Goal: Information Seeking & Learning: Check status

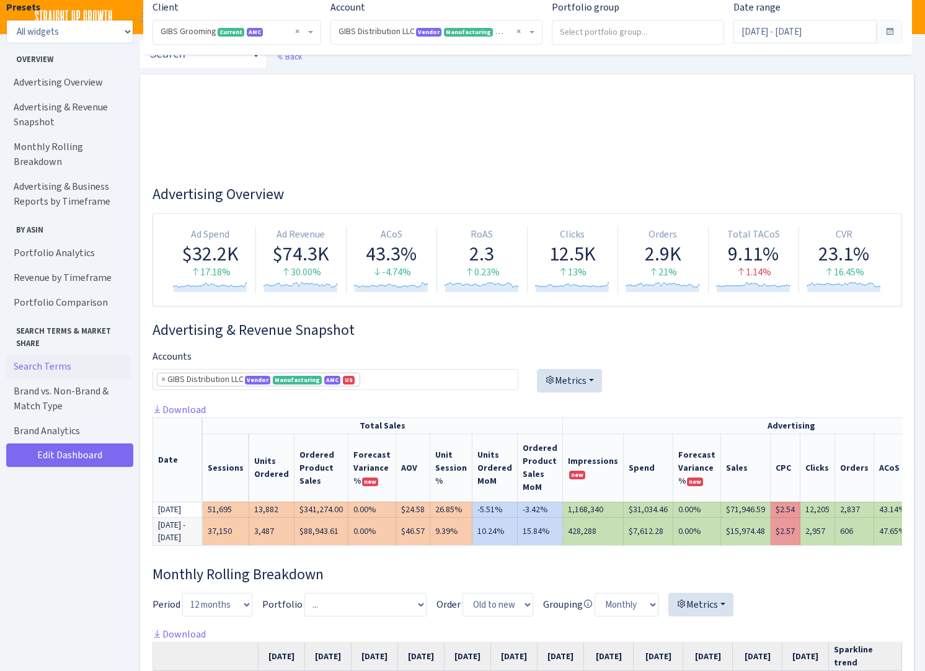
select select "219539911774608"
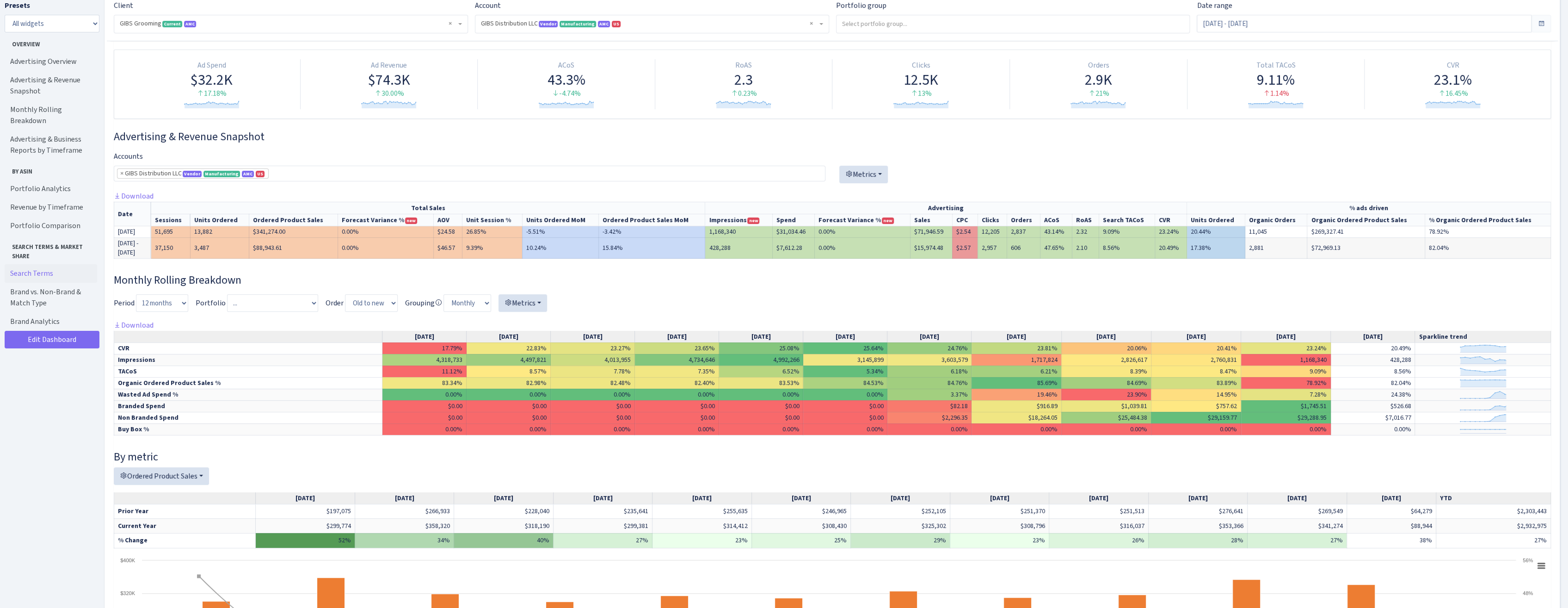
scroll to position [93, 0]
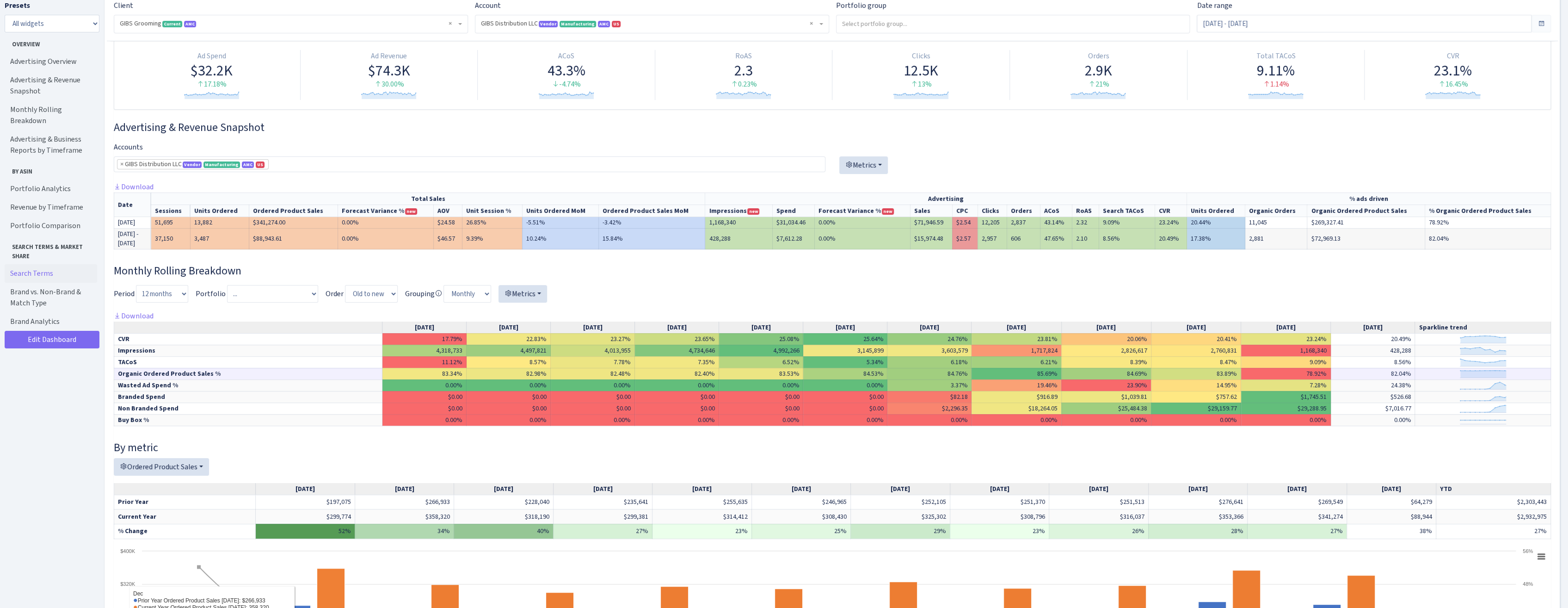
click at [689, 368] on td "6.21%" at bounding box center [1016, 361] width 90 height 11
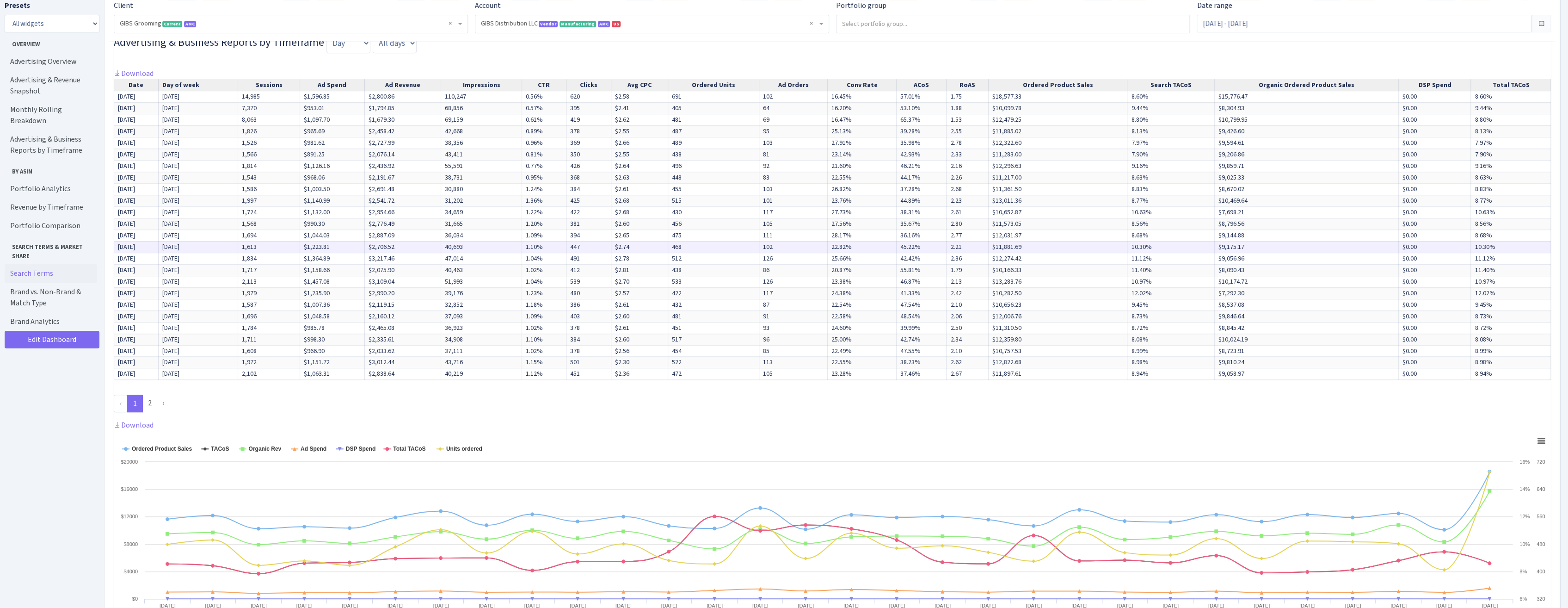
scroll to position [786, 0]
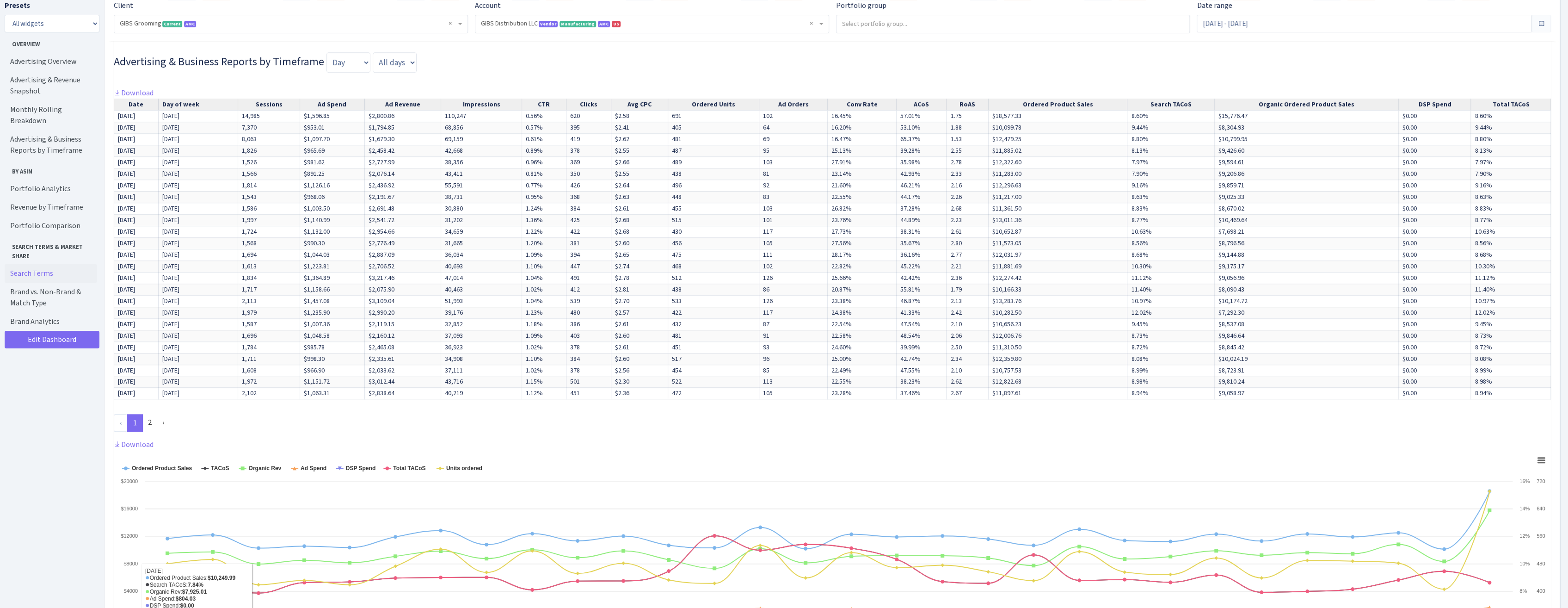
click at [689, 436] on div "Download Date Day of week Sessions Ad Spend Ad Revenue Impressions CTR Clicks A…" at bounding box center [832, 263] width 1437 height 352
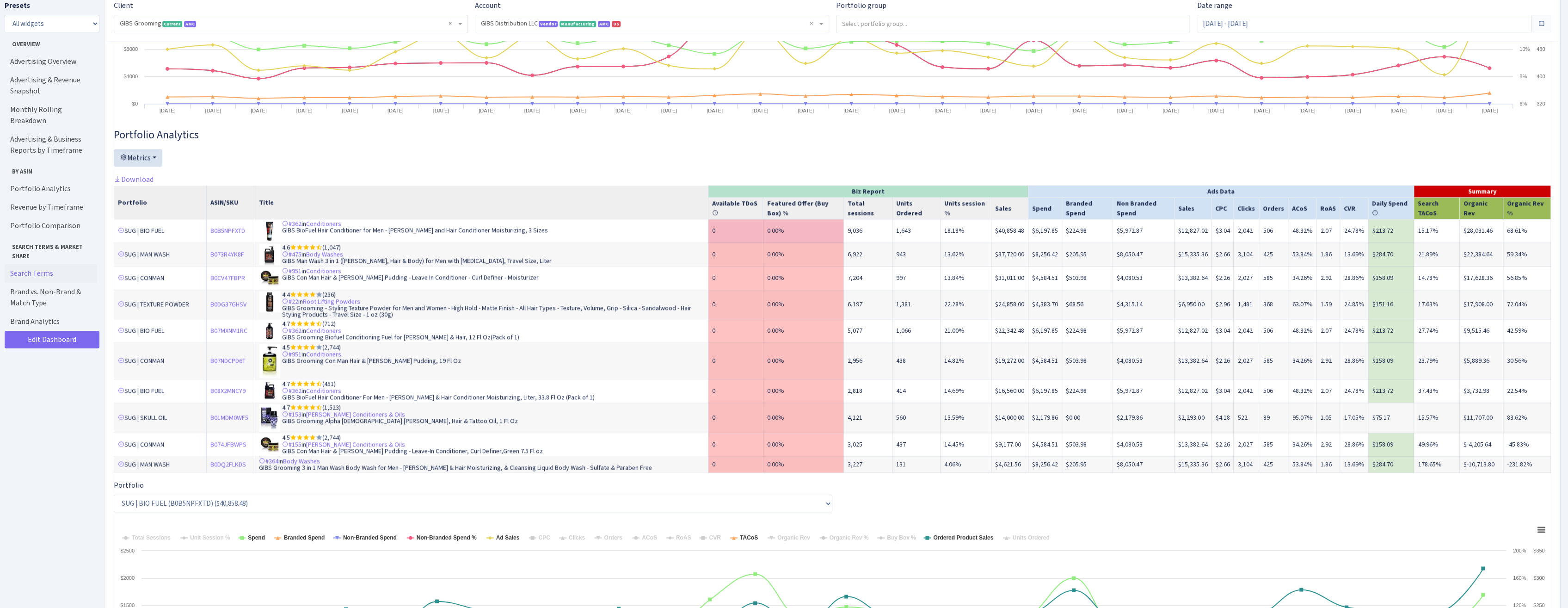
scroll to position [1388, 0]
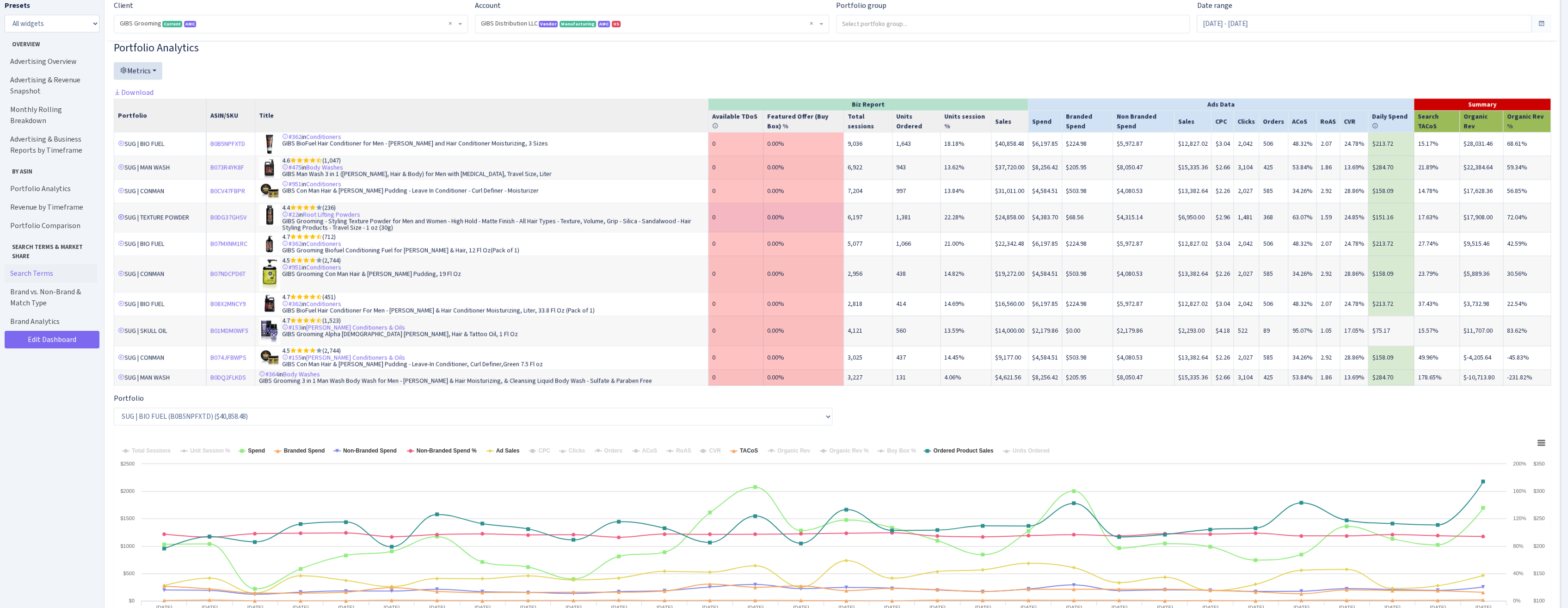
click at [120, 216] on link at bounding box center [121, 216] width 7 height 7
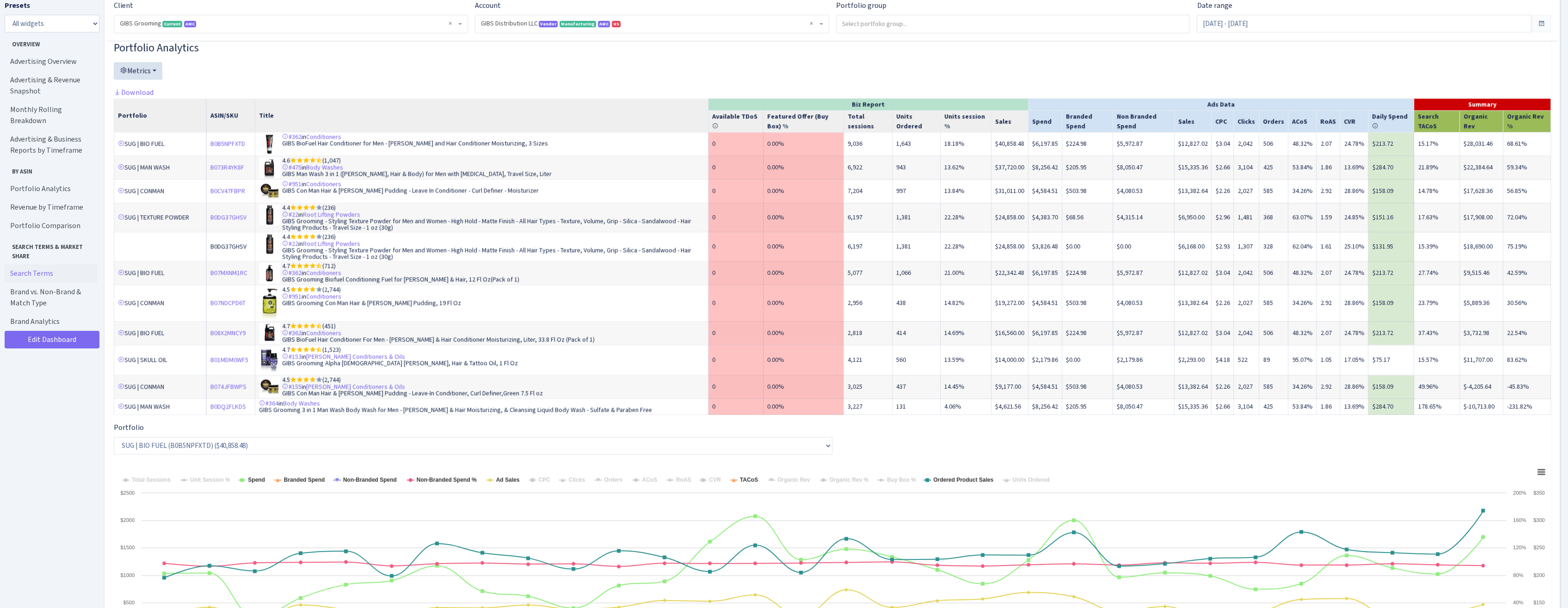
click at [175, 90] on div "Portfolio Analytics Metrics Available TDoS Featured Offer (Buy Box) % Total Ses…" at bounding box center [832, 447] width 1437 height 812
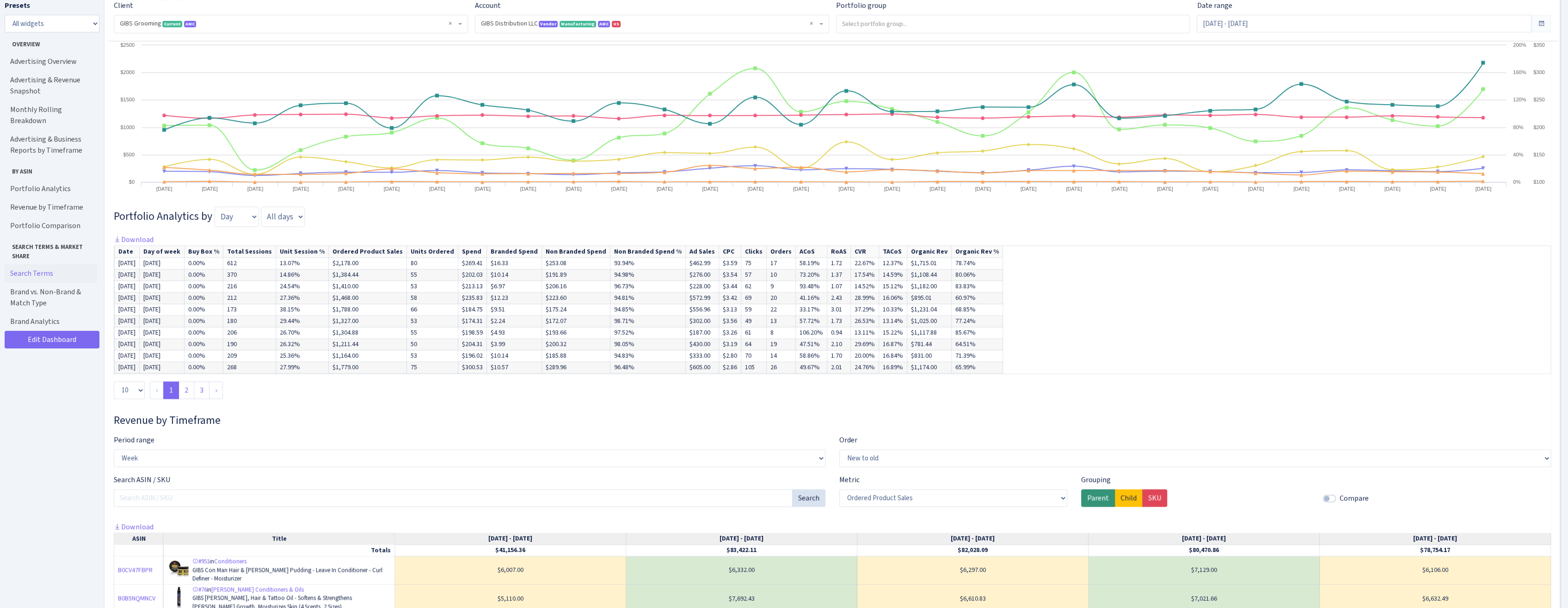
scroll to position [1850, 0]
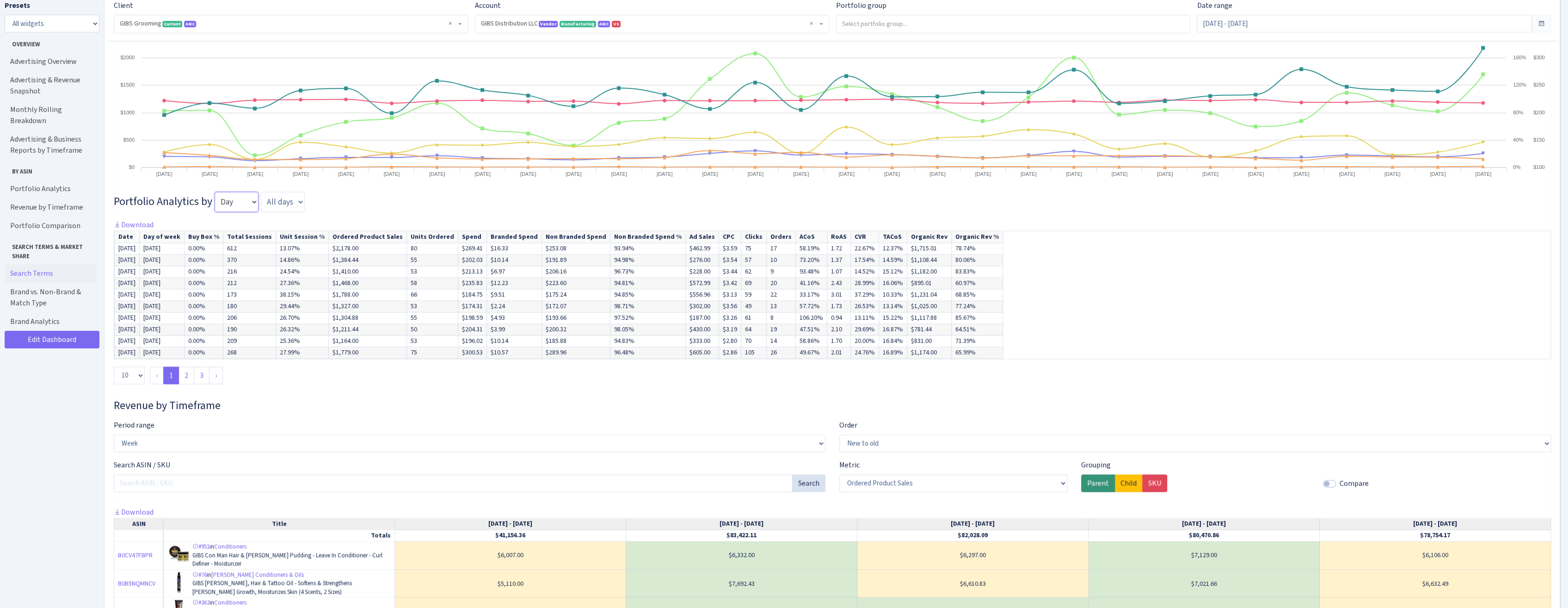
click at [245, 201] on select "Day Week Month Quarter" at bounding box center [236, 201] width 44 height 20
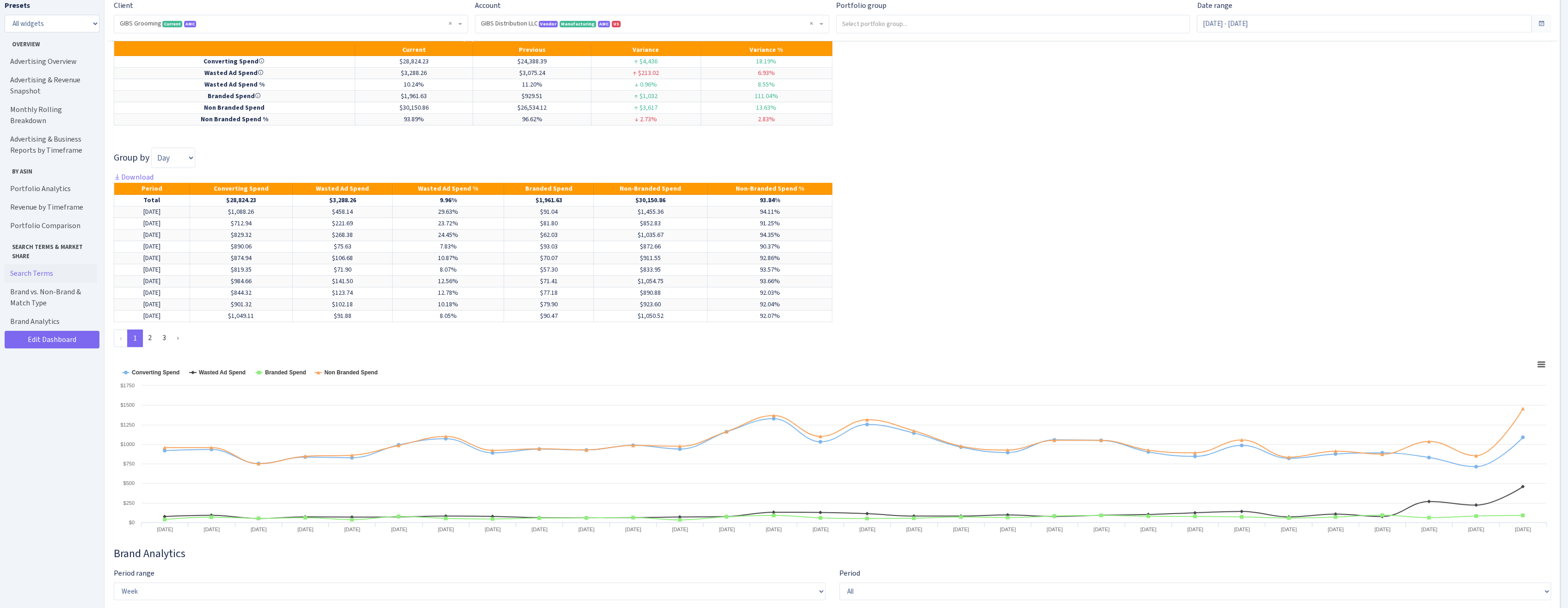
scroll to position [4818, 0]
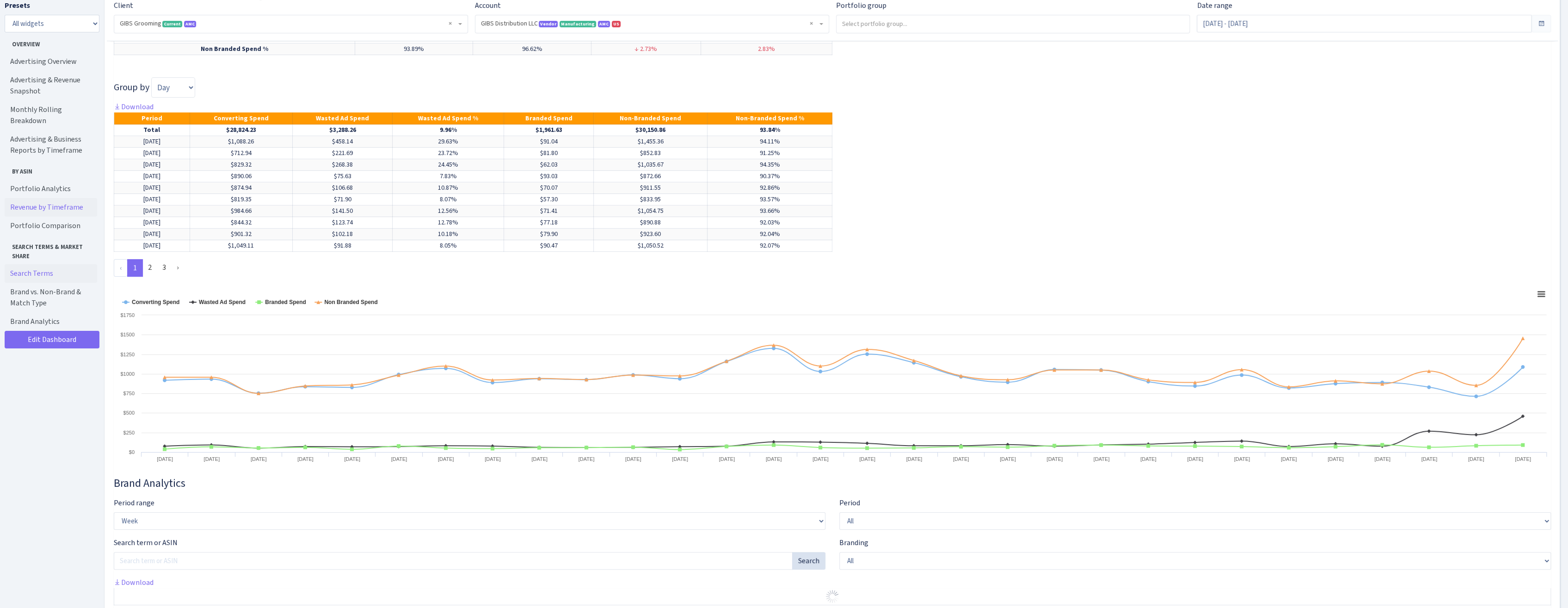
click at [37, 198] on link "Revenue by Timeframe" at bounding box center [51, 207] width 92 height 19
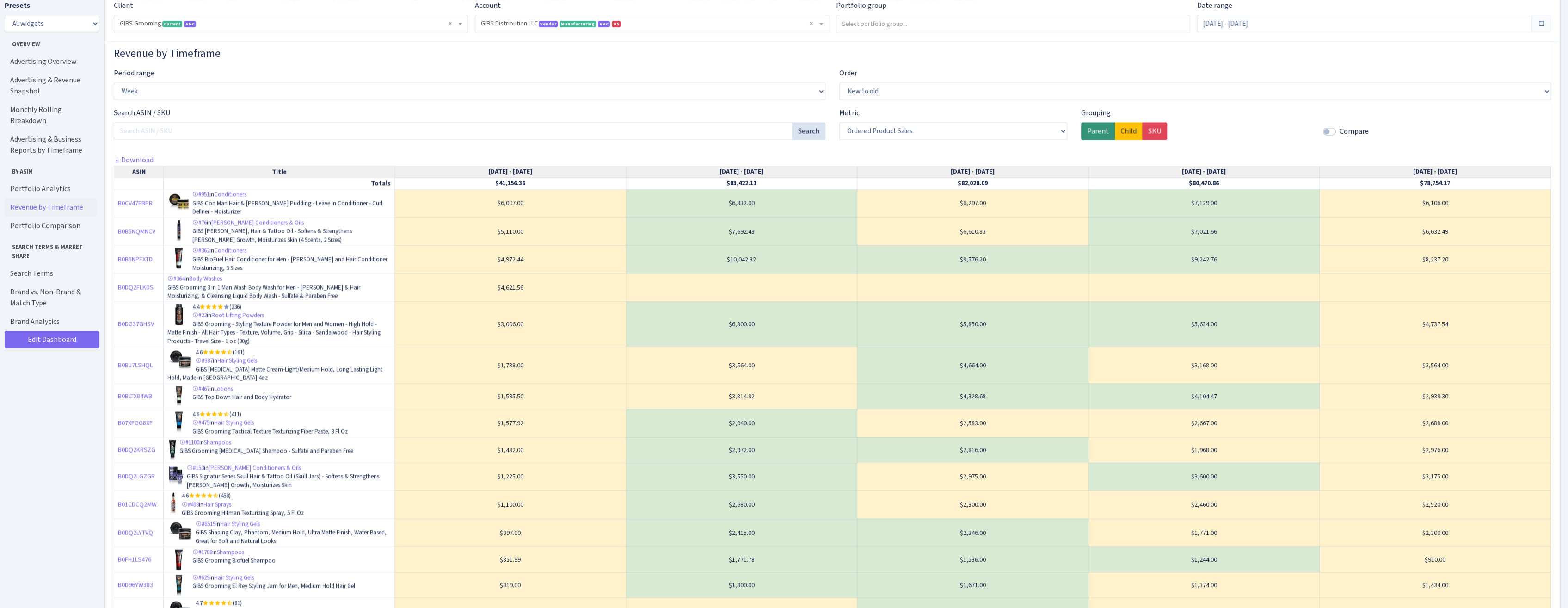
scroll to position [2199, 0]
click at [43, 266] on link "Search Terms" at bounding box center [51, 273] width 92 height 19
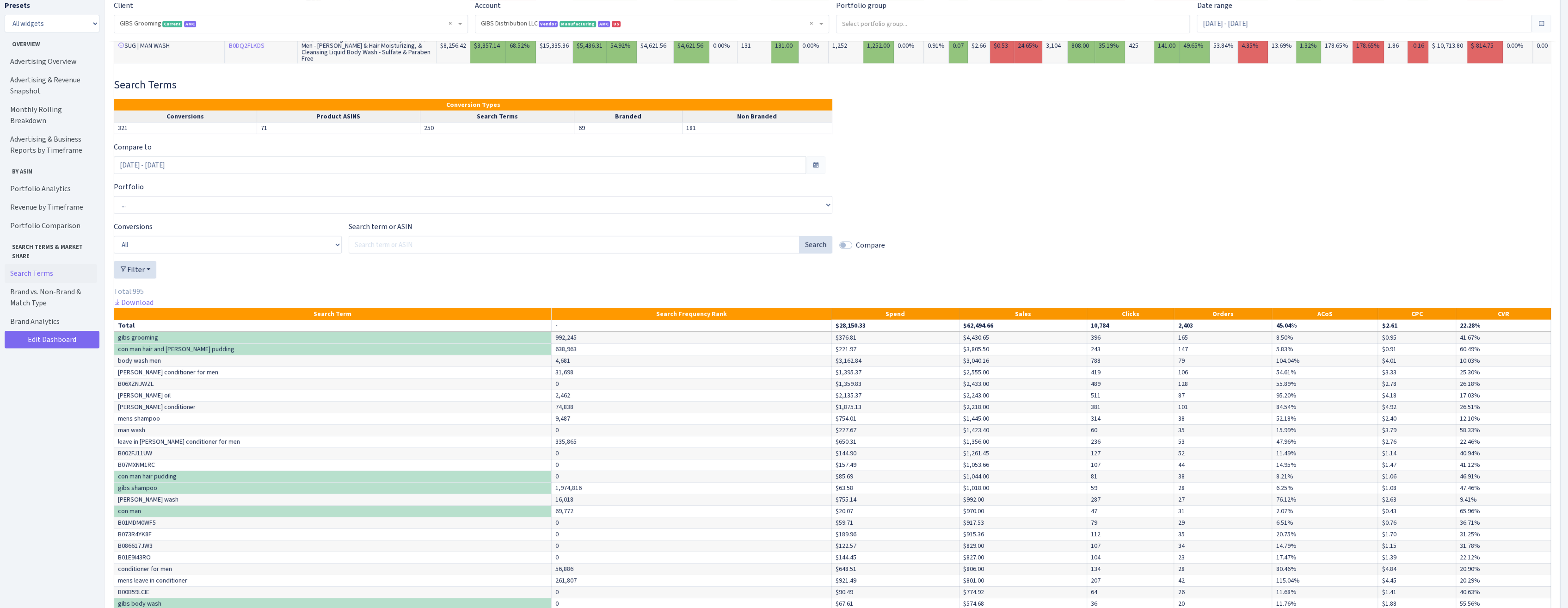
scroll to position [3912, 0]
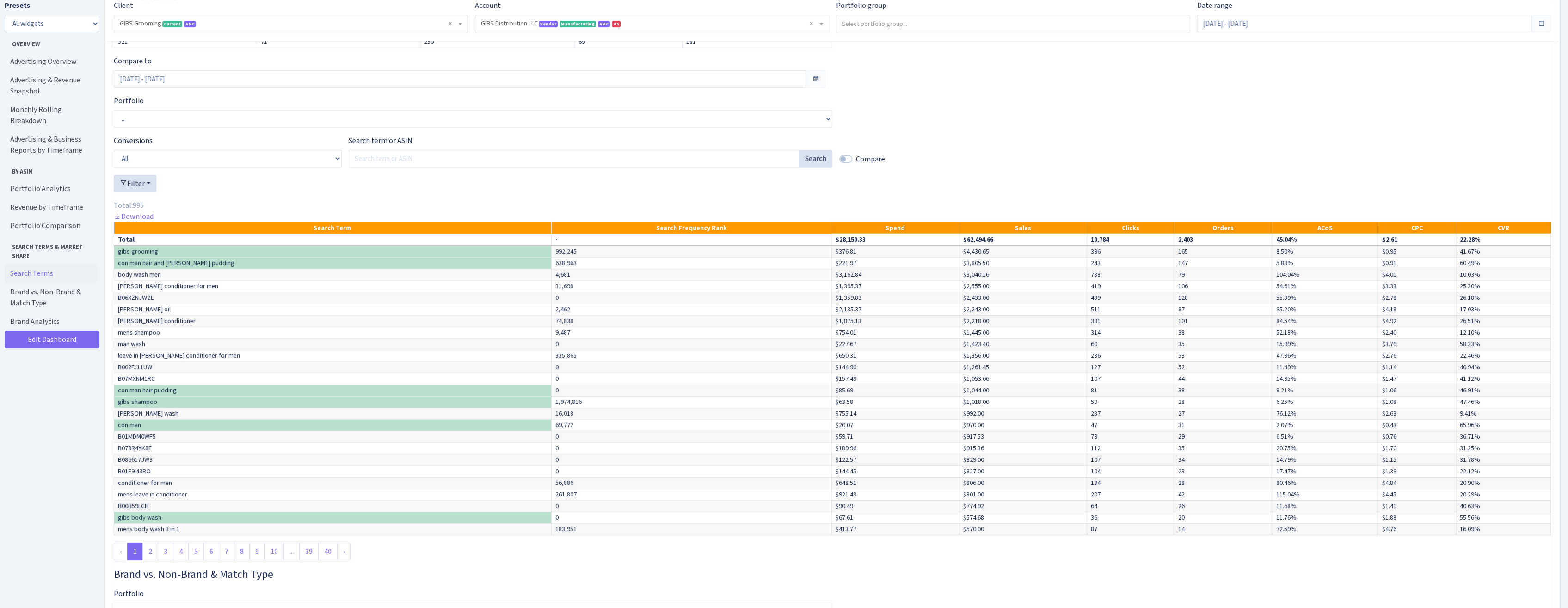
click at [153, 500] on link "2" at bounding box center [150, 551] width 16 height 18
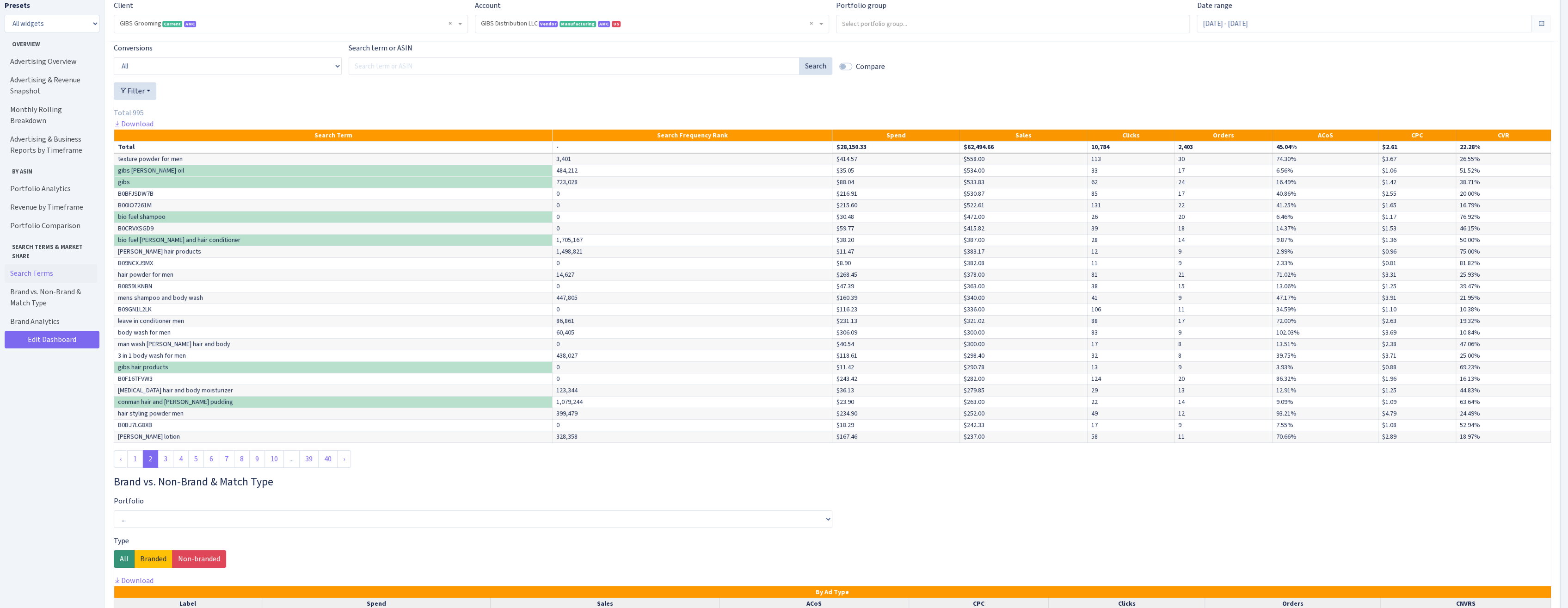
click at [134, 450] on link "1" at bounding box center [134, 459] width 16 height 18
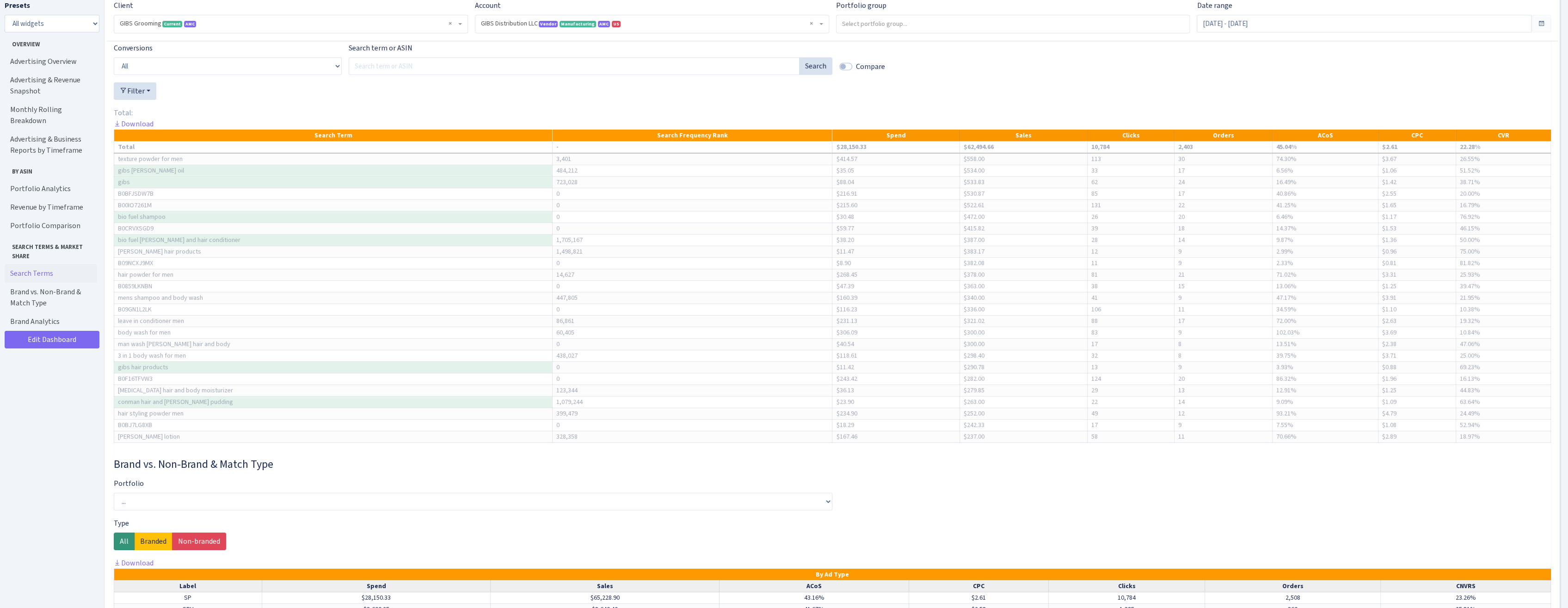
scroll to position [3958, 0]
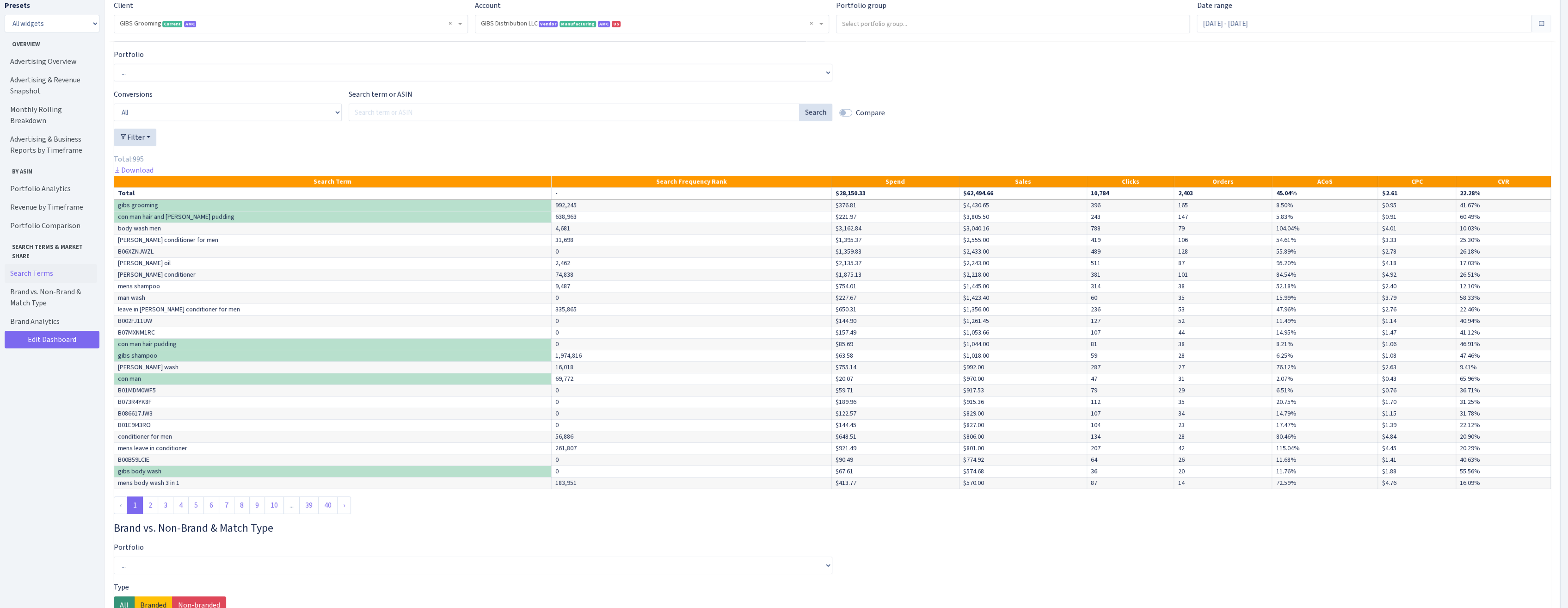
click at [689, 128] on div at bounding box center [832, 140] width 1437 height 25
click at [628, 176] on th "Search Frequency Rank" at bounding box center [692, 182] width 280 height 12
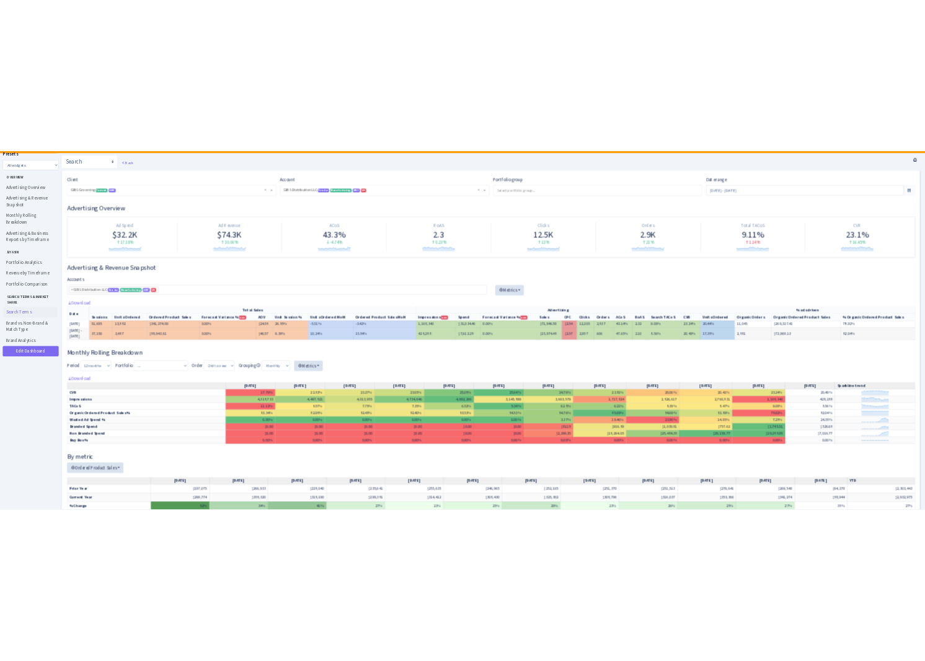
scroll to position [0, 0]
